Goal: Transaction & Acquisition: Purchase product/service

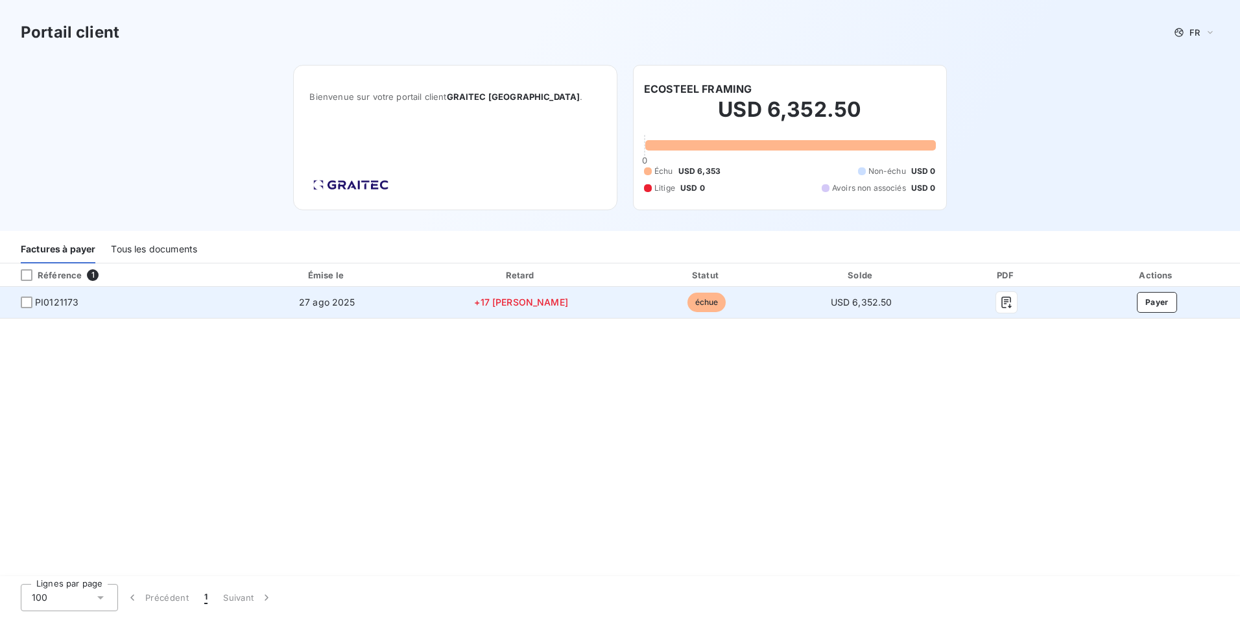
click at [688, 298] on span "échue" at bounding box center [707, 302] width 39 height 19
click at [1170, 306] on button "Payer" at bounding box center [1157, 302] width 40 height 21
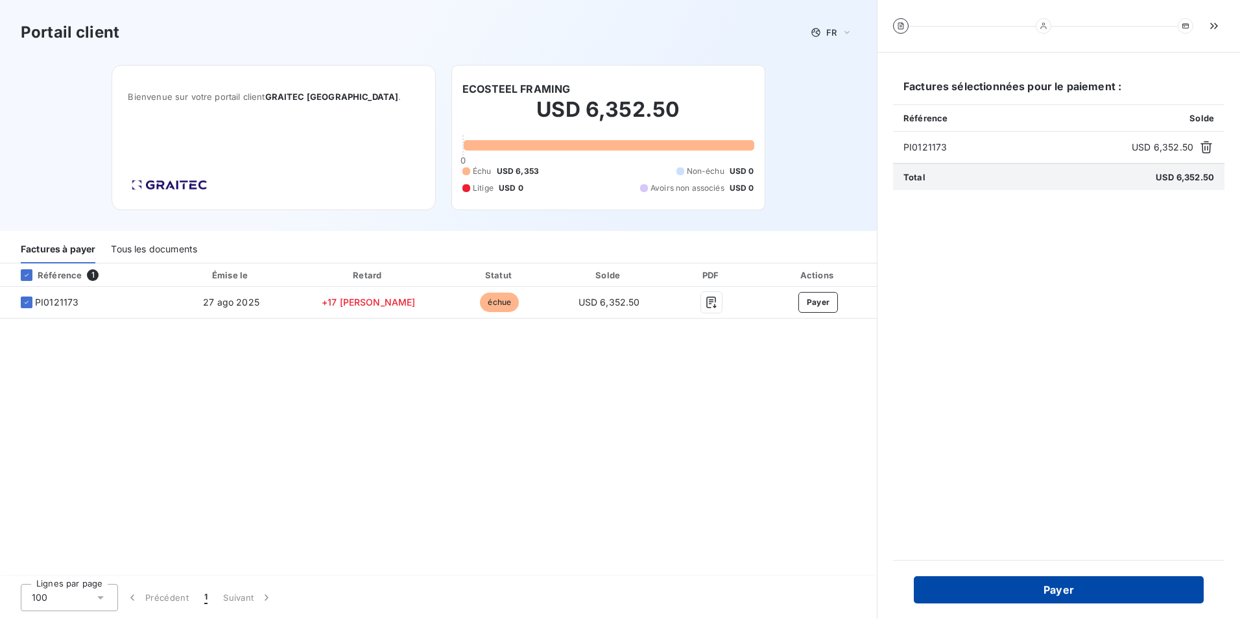
click at [1023, 579] on button "Payer" at bounding box center [1059, 589] width 290 height 27
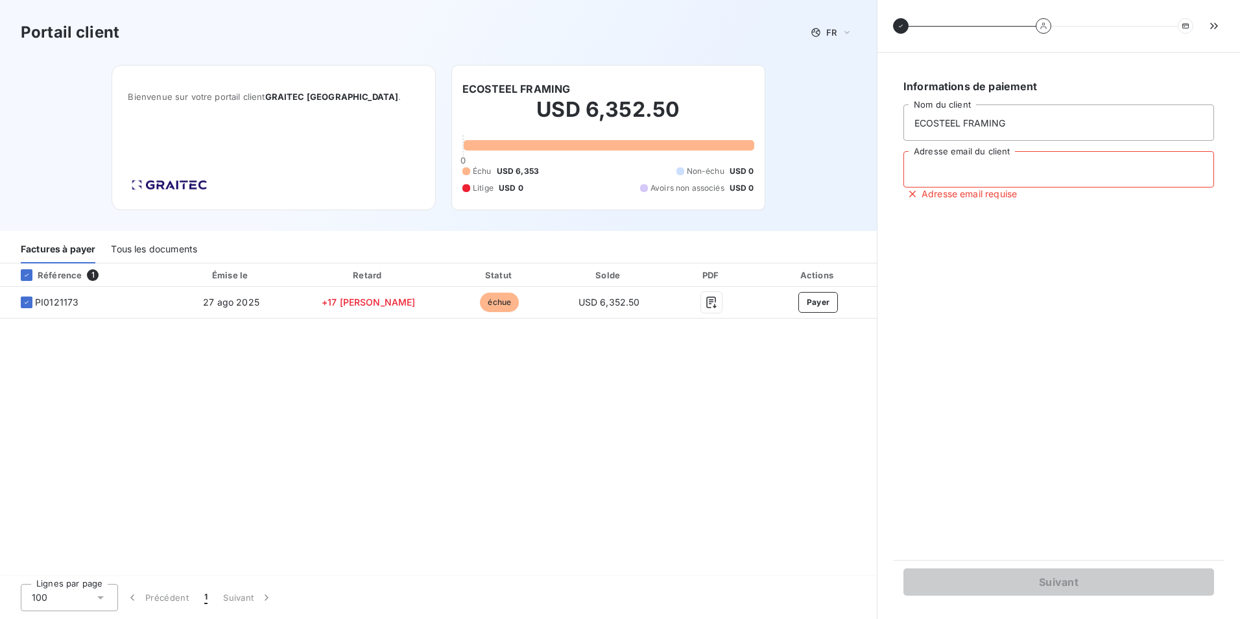
click at [933, 168] on input "Adresse email du client" at bounding box center [1059, 169] width 311 height 36
type input "finanzas@steel-racking.com"
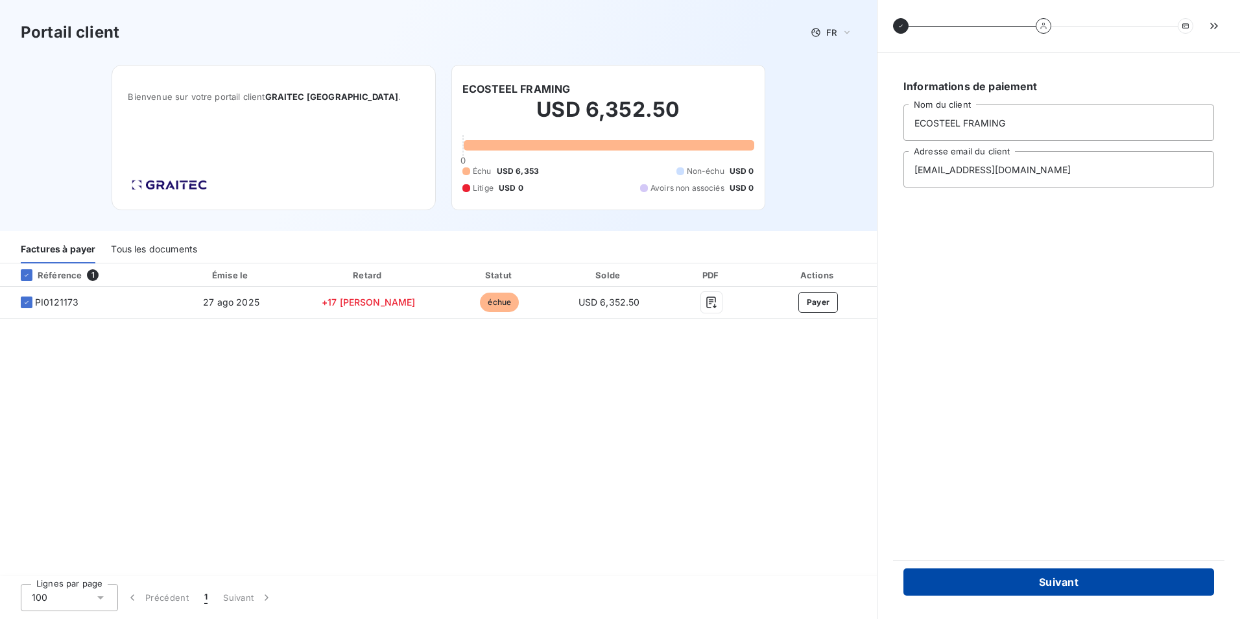
click at [1072, 582] on button "Suivant" at bounding box center [1059, 581] width 311 height 27
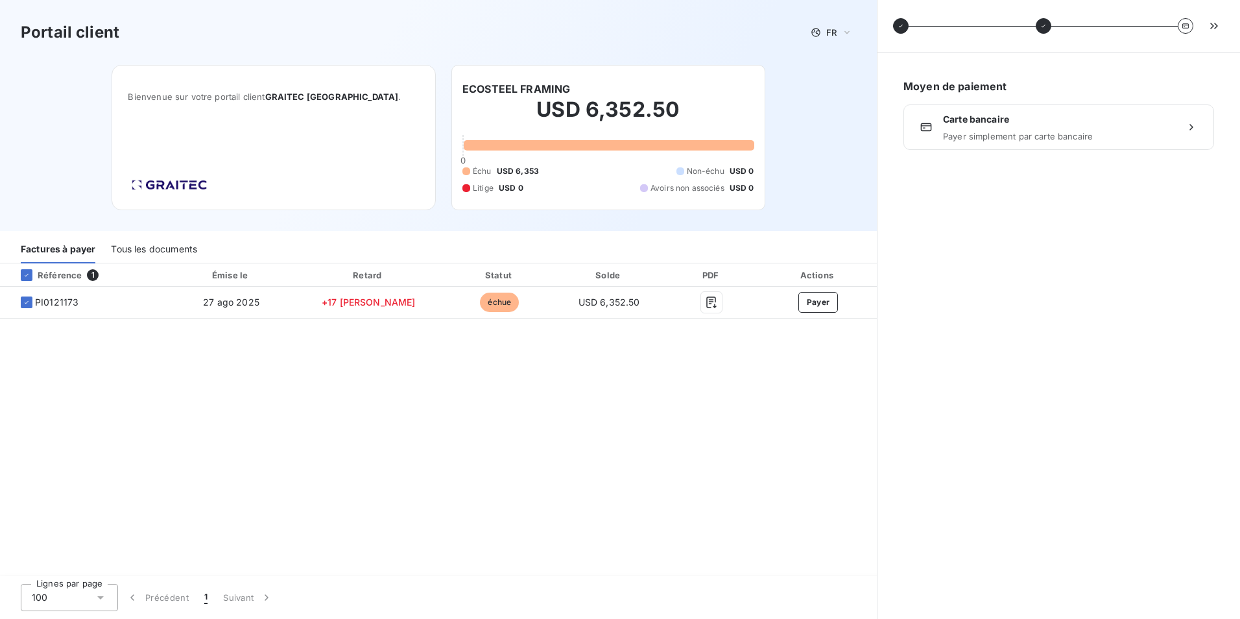
click at [1115, 117] on span "Carte bancaire" at bounding box center [1059, 119] width 232 height 13
